Goal: Task Accomplishment & Management: Complete application form

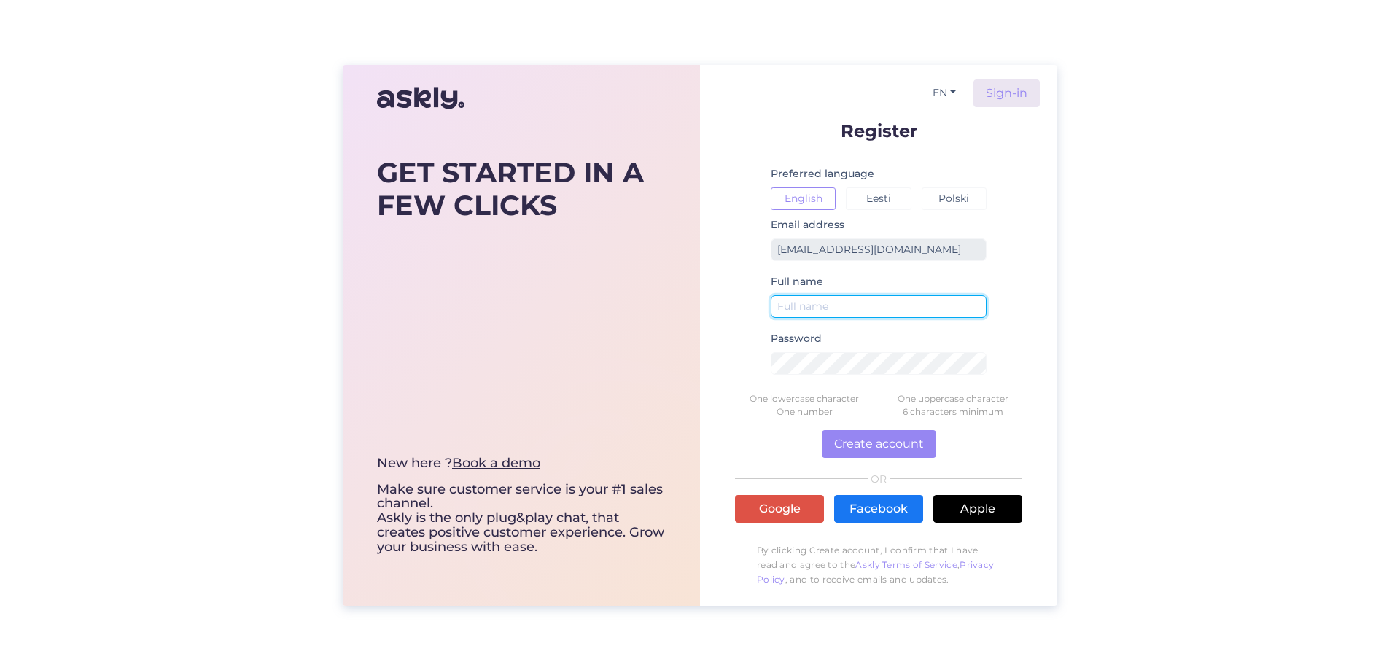
drag, startPoint x: 834, startPoint y: 307, endPoint x: 852, endPoint y: 301, distance: 19.1
click at [834, 307] on input "text" at bounding box center [879, 306] width 216 height 23
click at [788, 309] on input "text" at bounding box center [879, 306] width 216 height 23
drag, startPoint x: 1013, startPoint y: 184, endPoint x: 1016, endPoint y: 191, distance: 7.9
click at [1013, 184] on form "Register Preferred language English Eesti Polski Email address [EMAIL_ADDRESS][…" at bounding box center [878, 358] width 287 height 472
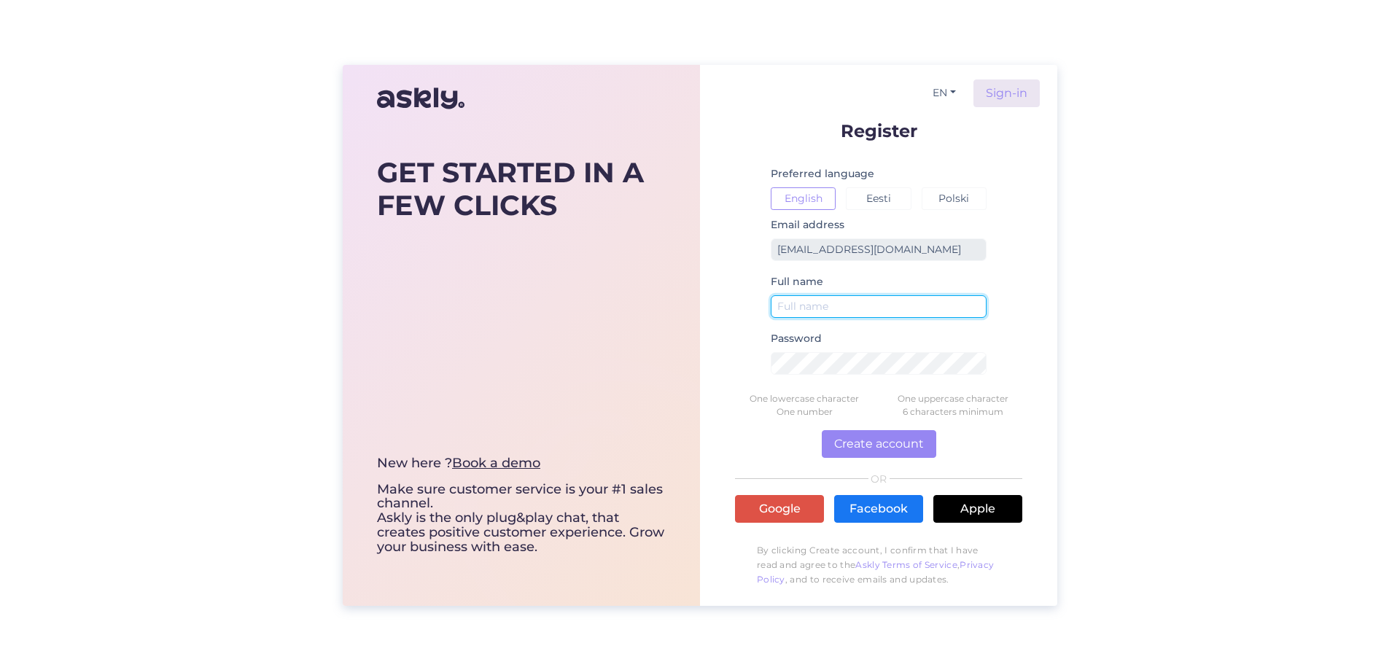
click at [828, 305] on input "text" at bounding box center [879, 306] width 216 height 23
drag, startPoint x: 795, startPoint y: 303, endPoint x: 841, endPoint y: 299, distance: 46.1
click at [794, 303] on input "[PERSON_NAME]" at bounding box center [879, 306] width 216 height 23
click at [789, 301] on input "[PERSON_NAME]" at bounding box center [879, 306] width 216 height 23
type input "Ilzite [PERSON_NAME]"
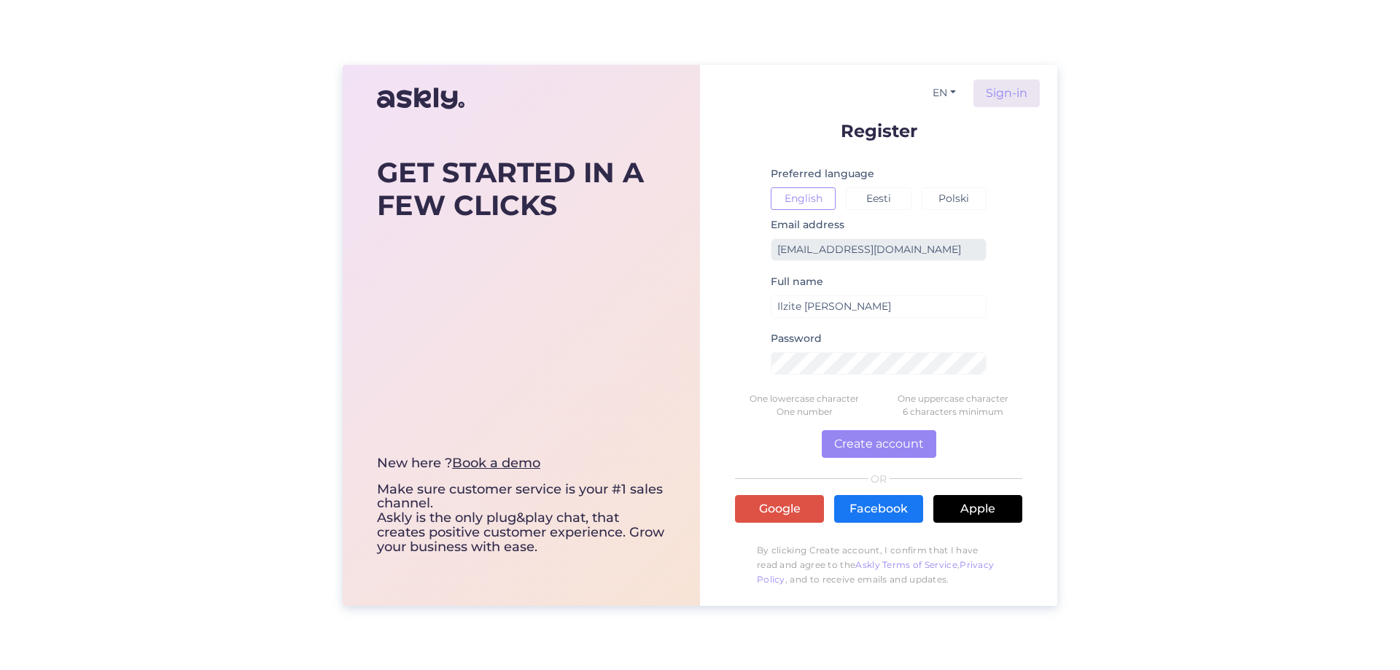
click at [1146, 328] on div "GET STARTED IN A FEW CLICKS New here ? Book a demo Make sure customer service i…" at bounding box center [700, 335] width 1400 height 670
click at [642, 341] on div "GET STARTED IN A FEW CLICKS New here ? Book a demo Make sure customer service i…" at bounding box center [700, 335] width 714 height 541
drag, startPoint x: 1196, startPoint y: 342, endPoint x: 1126, endPoint y: 383, distance: 82.0
click at [1196, 342] on div "GET STARTED IN A FEW CLICKS New here ? Book a demo Make sure customer service i…" at bounding box center [700, 335] width 1400 height 670
click at [903, 440] on button "Create account" at bounding box center [879, 444] width 114 height 28
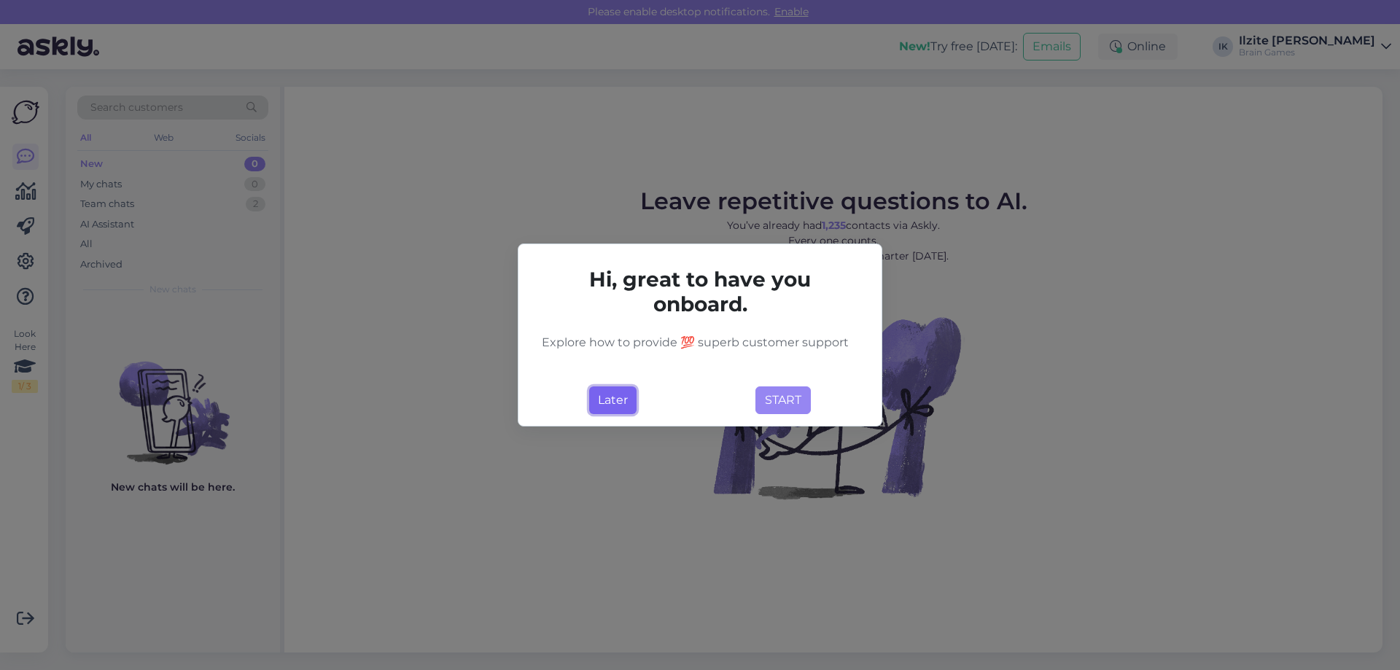
click at [619, 407] on button "Later" at bounding box center [612, 400] width 47 height 28
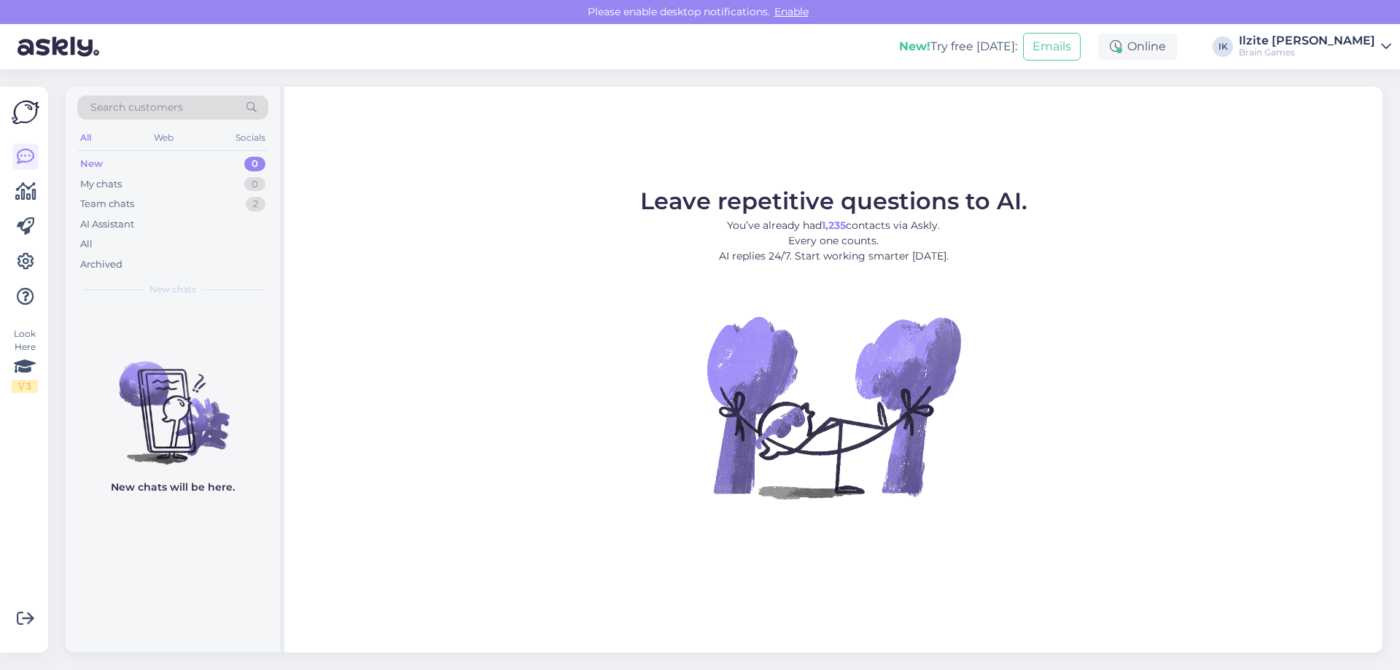
click at [1341, 52] on div "Brain Games" at bounding box center [1307, 53] width 136 height 12
